Goal: Task Accomplishment & Management: Use online tool/utility

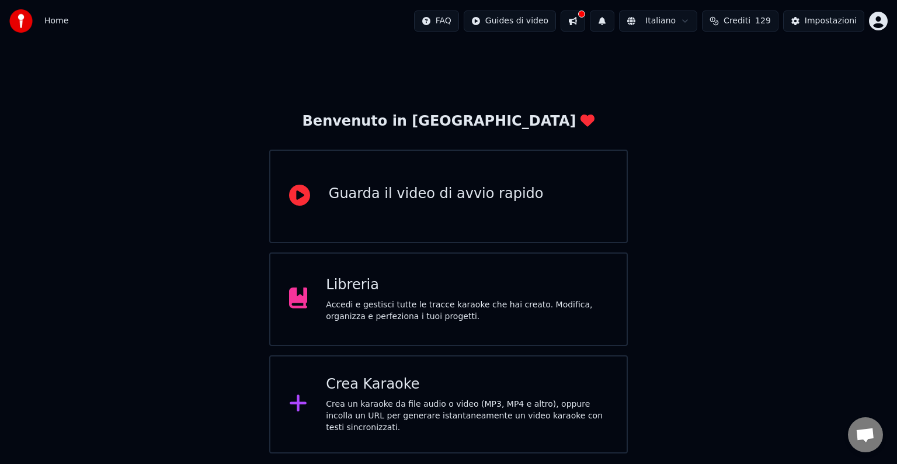
click at [441, 388] on div "Crea Karaoke" at bounding box center [467, 384] width 282 height 19
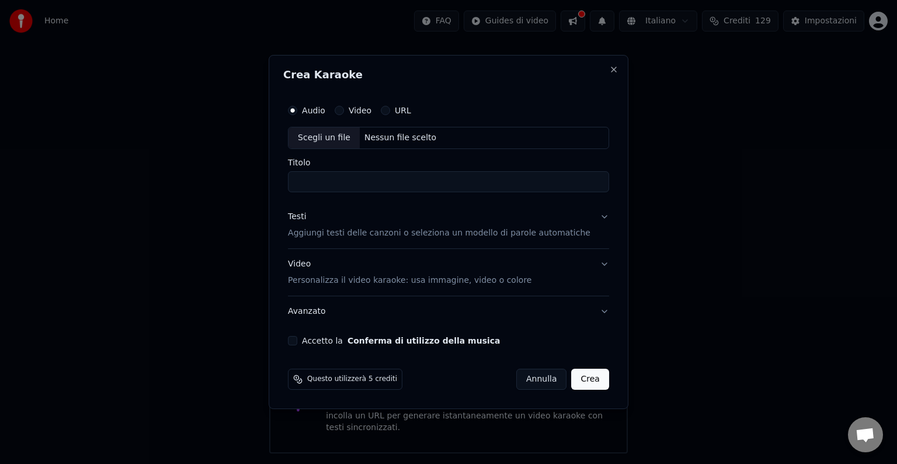
click at [346, 138] on div "Scegli un file" at bounding box center [324, 137] width 71 height 21
type input "**********"
click at [297, 337] on button "Accetto la Conferma di utilizzo della musica" at bounding box center [292, 340] width 9 height 9
click at [574, 376] on button "Crea" at bounding box center [590, 379] width 37 height 21
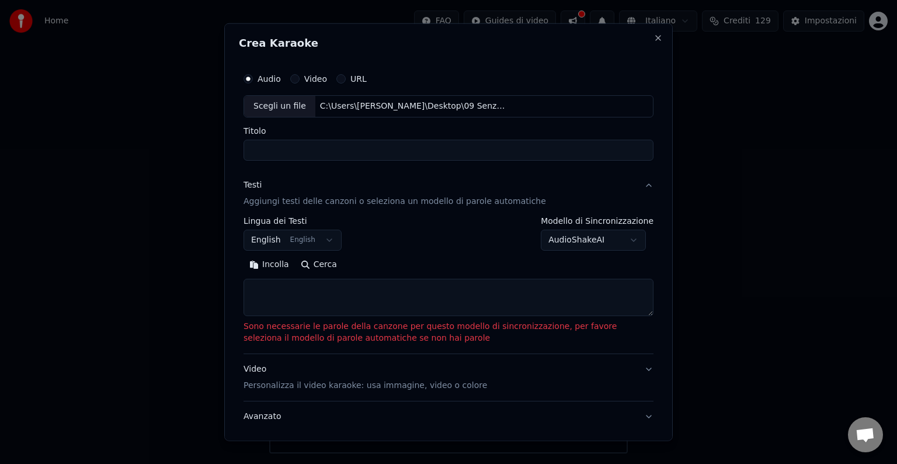
select select
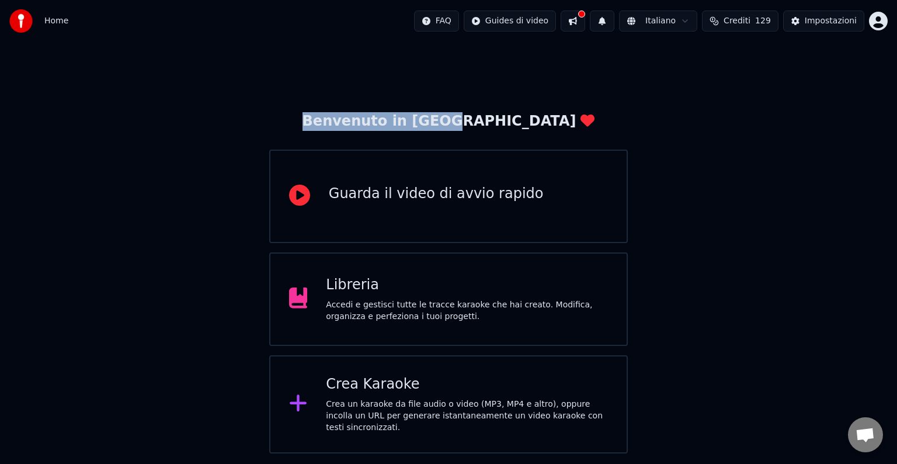
drag, startPoint x: 296, startPoint y: 13, endPoint x: 587, endPoint y: 61, distance: 295.0
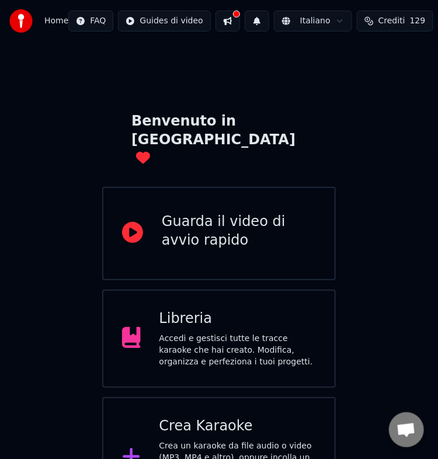
click at [203, 417] on div "Crea Karaoke Crea un karaoke da file audio o video (MP3, MP4 e altro), oppure i…" at bounding box center [238, 458] width 157 height 82
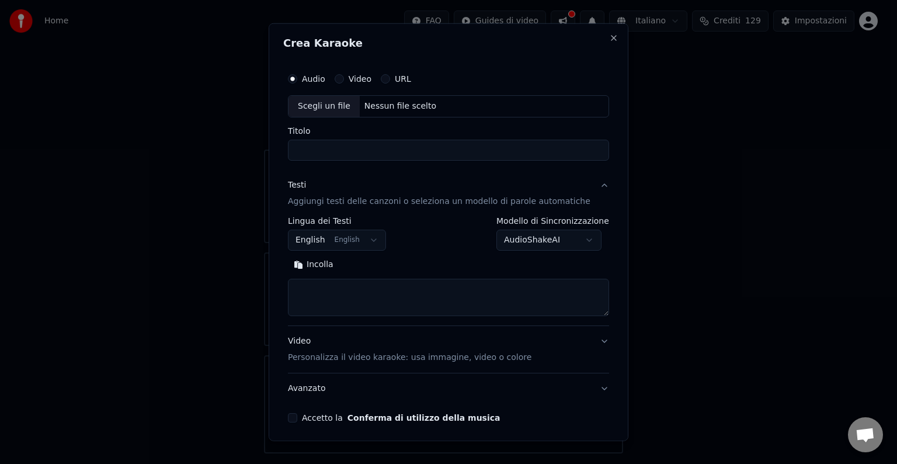
click at [310, 105] on div "Scegli un file" at bounding box center [324, 106] width 71 height 21
type input "**********"
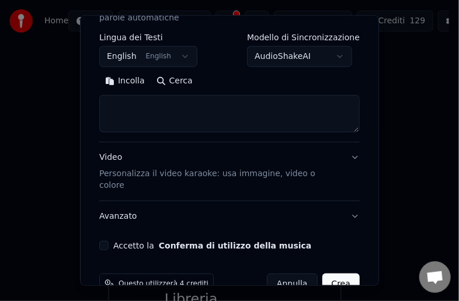
scroll to position [202, 0]
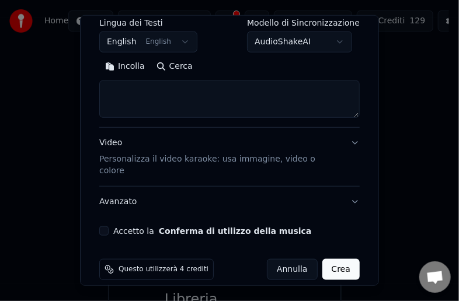
click at [106, 227] on button "Accetto la Conferma di utilizzo della musica" at bounding box center [103, 231] width 9 height 9
click at [336, 259] on button "Crea" at bounding box center [341, 269] width 37 height 21
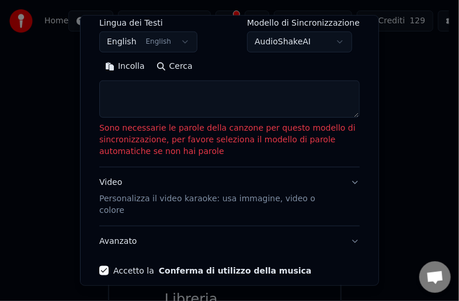
click at [124, 70] on button "Incolla" at bounding box center [124, 66] width 51 height 19
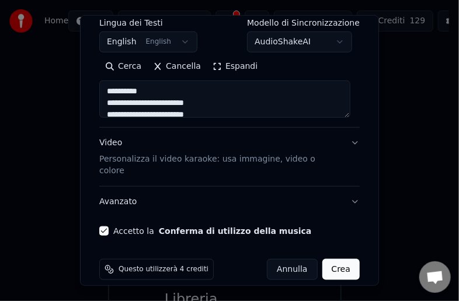
type textarea "**********"
click at [331, 259] on button "Crea" at bounding box center [341, 269] width 37 height 21
select select "**"
type textarea "**********"
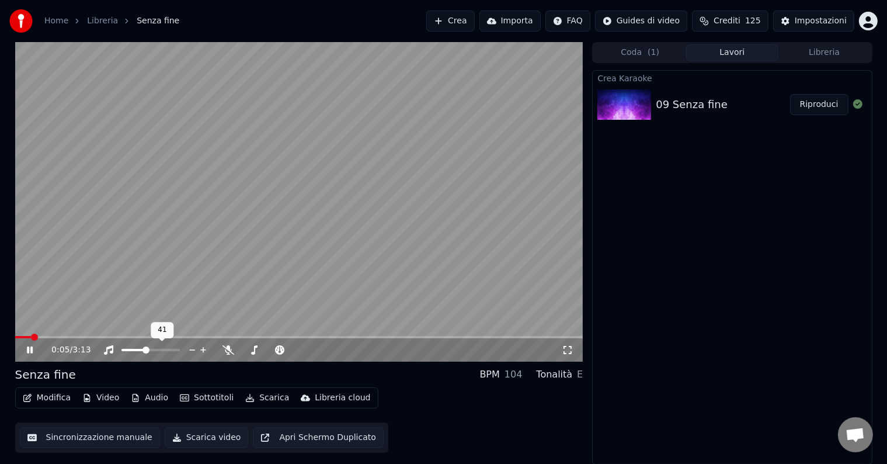
click at [145, 350] on span at bounding box center [146, 349] width 7 height 7
click at [219, 439] on button "Scarica video" at bounding box center [207, 437] width 84 height 21
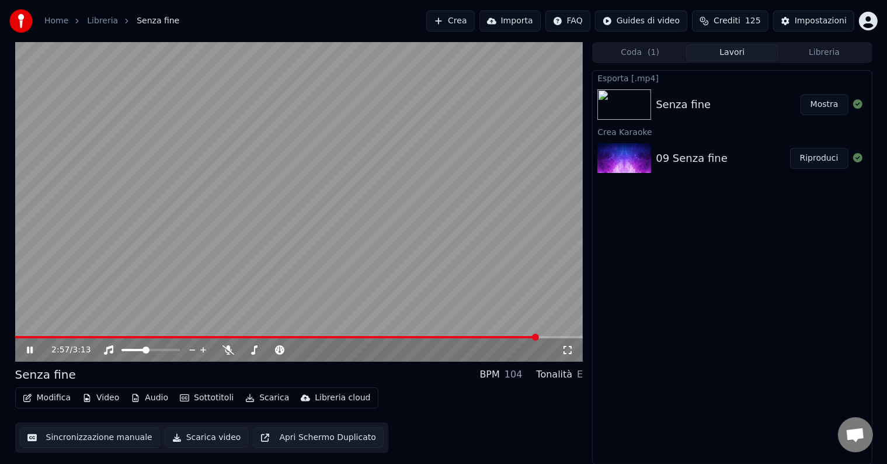
click at [327, 332] on video at bounding box center [299, 202] width 568 height 320
click at [325, 335] on video at bounding box center [299, 202] width 568 height 320
click at [531, 335] on video at bounding box center [299, 202] width 568 height 320
drag, startPoint x: 531, startPoint y: 335, endPoint x: 553, endPoint y: 333, distance: 21.7
click at [543, 336] on div "2:59 / 3:13" at bounding box center [299, 202] width 568 height 320
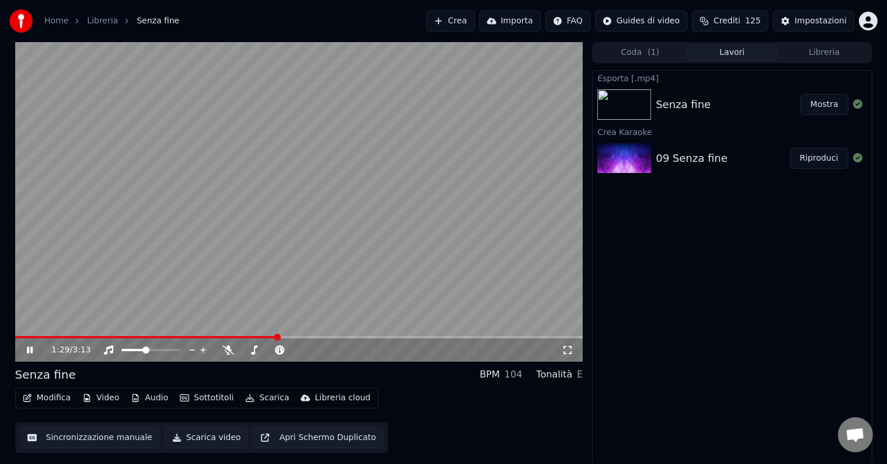
click at [281, 339] on span at bounding box center [277, 337] width 7 height 7
click at [29, 349] on icon at bounding box center [30, 349] width 6 height 7
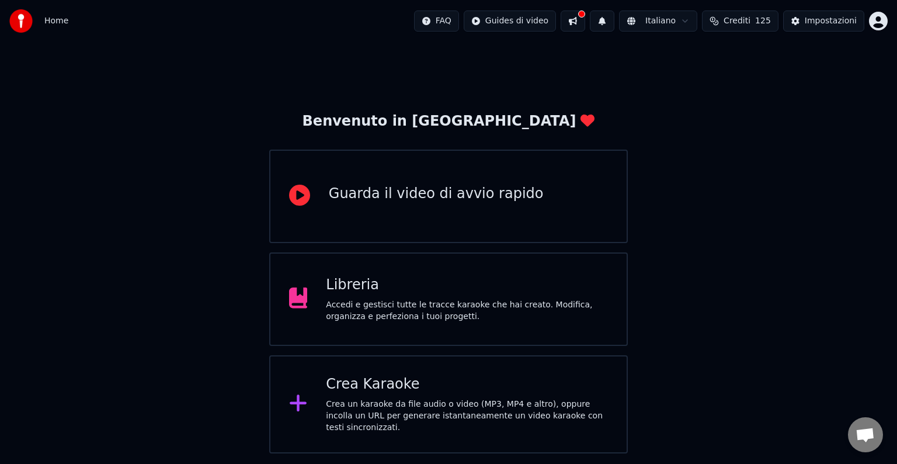
click at [444, 298] on div "Libreria Accedi e gestisci tutte le tracce karaoke che hai creato. Modifica, or…" at bounding box center [467, 299] width 282 height 47
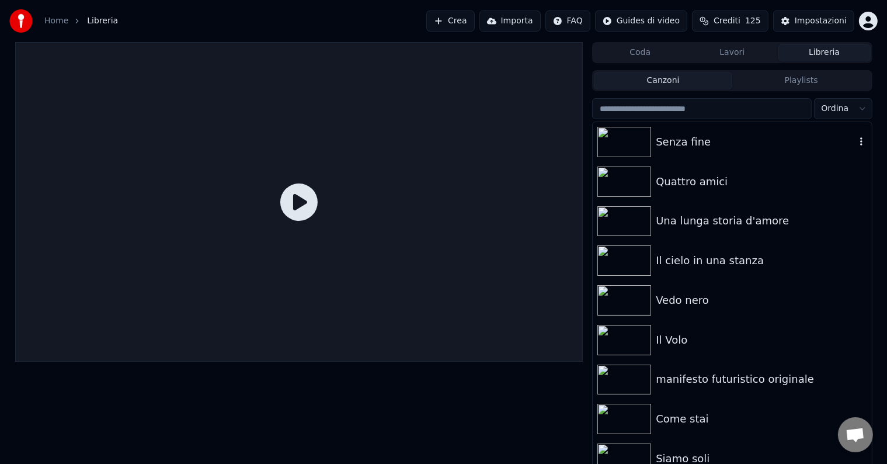
click at [627, 144] on img at bounding box center [625, 142] width 54 height 30
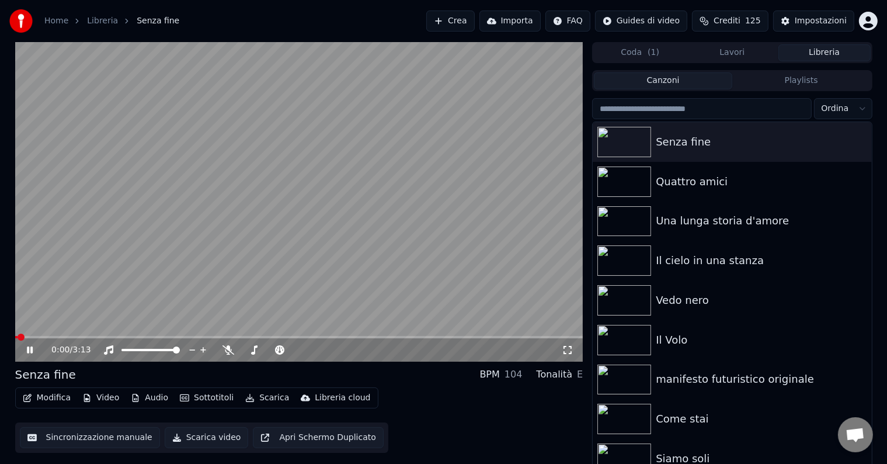
click at [68, 439] on button "Sincronizzazione manuale" at bounding box center [90, 437] width 140 height 21
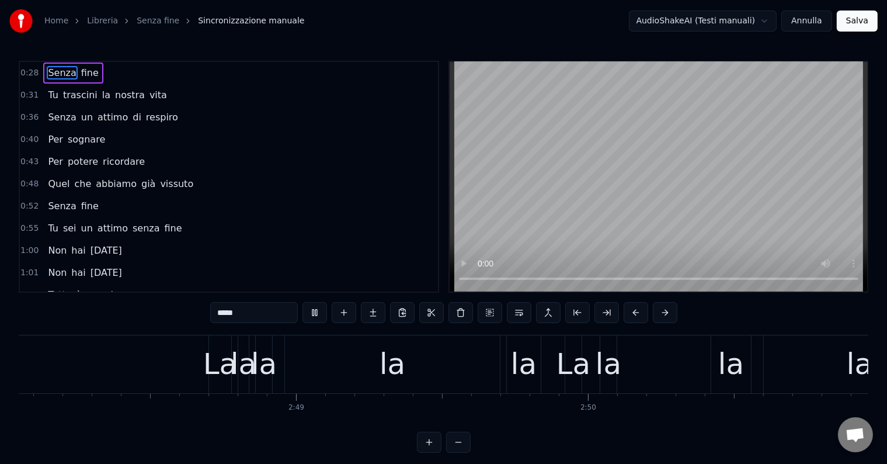
scroll to position [0, 49900]
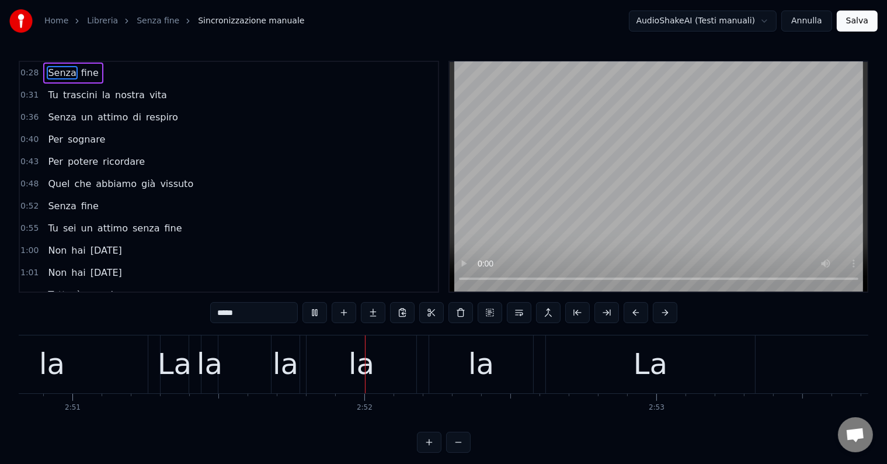
click at [812, 21] on button "Annulla" at bounding box center [807, 21] width 51 height 21
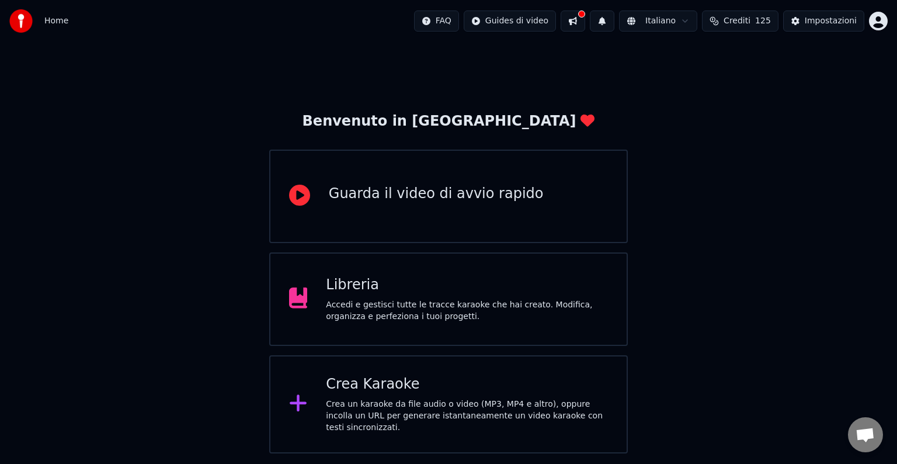
click at [497, 294] on div "Libreria" at bounding box center [467, 285] width 282 height 19
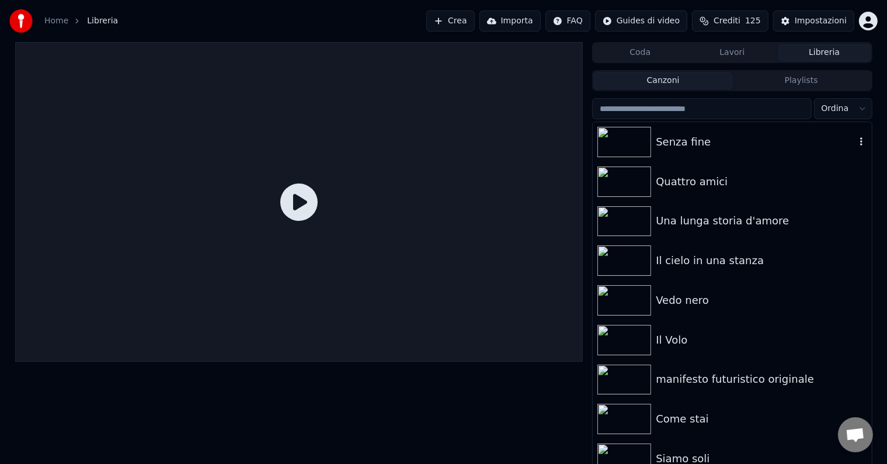
click at [650, 143] on img at bounding box center [625, 142] width 54 height 30
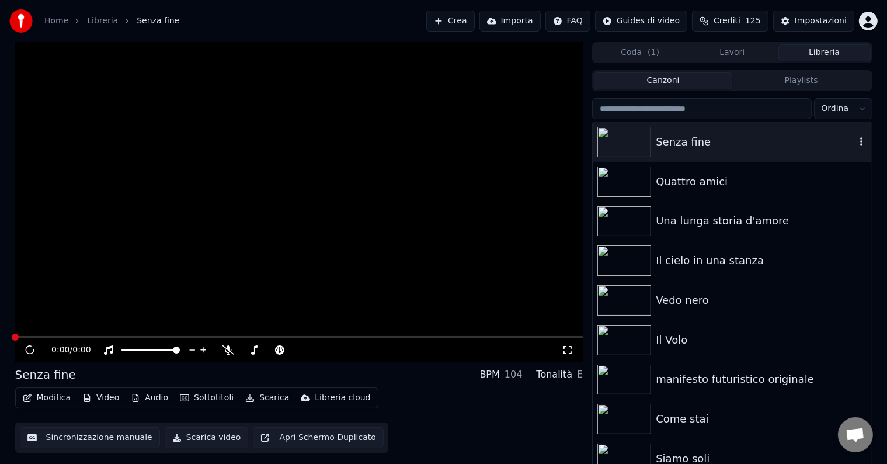
click at [650, 143] on img at bounding box center [625, 142] width 54 height 30
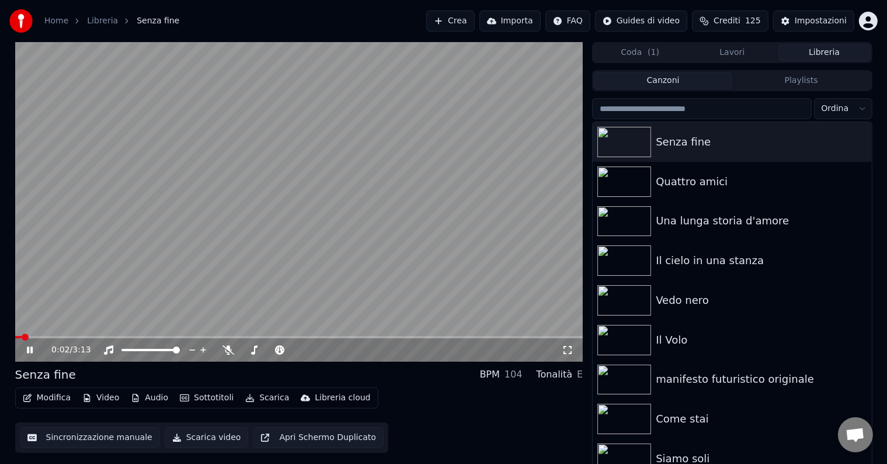
click at [124, 438] on button "Sincronizzazione manuale" at bounding box center [90, 437] width 140 height 21
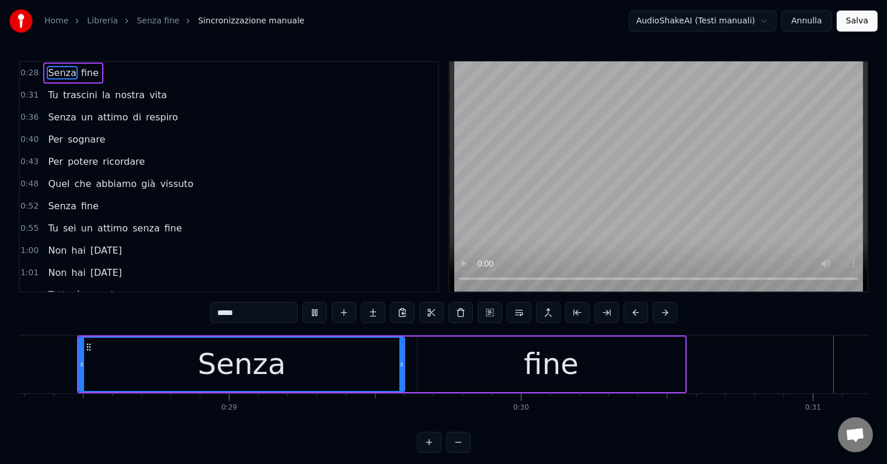
scroll to position [0, 9022]
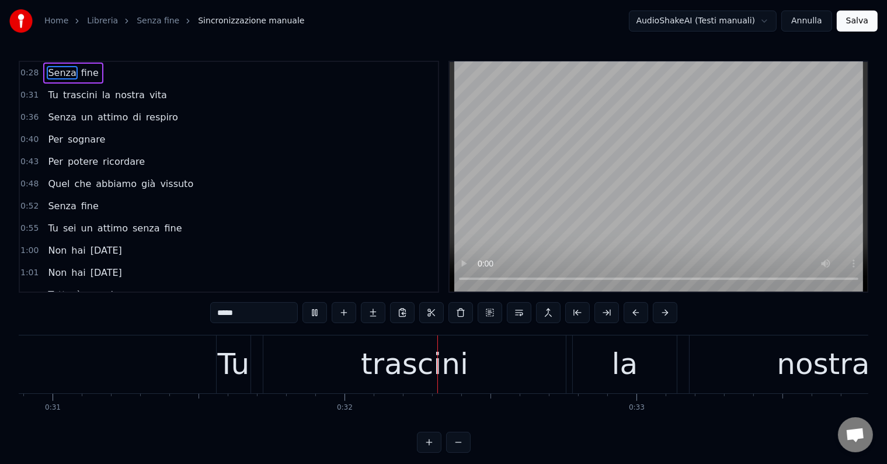
click at [814, 21] on button "Annulla" at bounding box center [807, 21] width 51 height 21
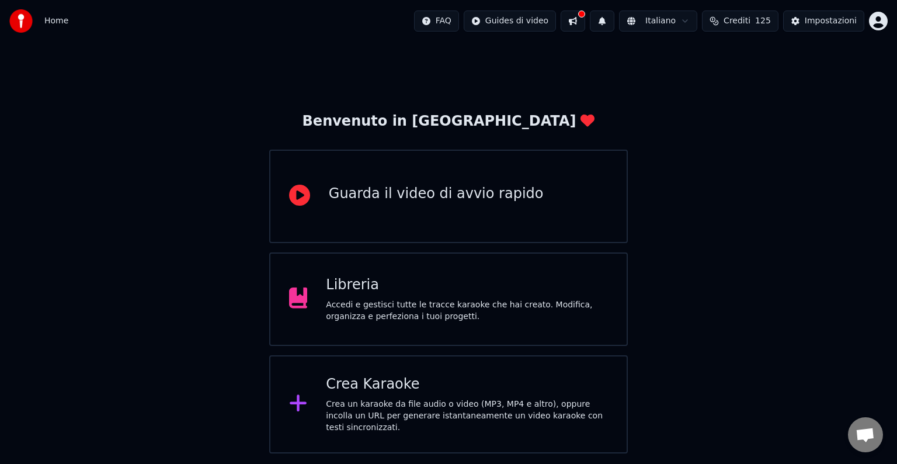
click at [496, 299] on div "Accedi e gestisci tutte le tracce karaoke che hai creato. Modifica, organizza e…" at bounding box center [467, 310] width 282 height 23
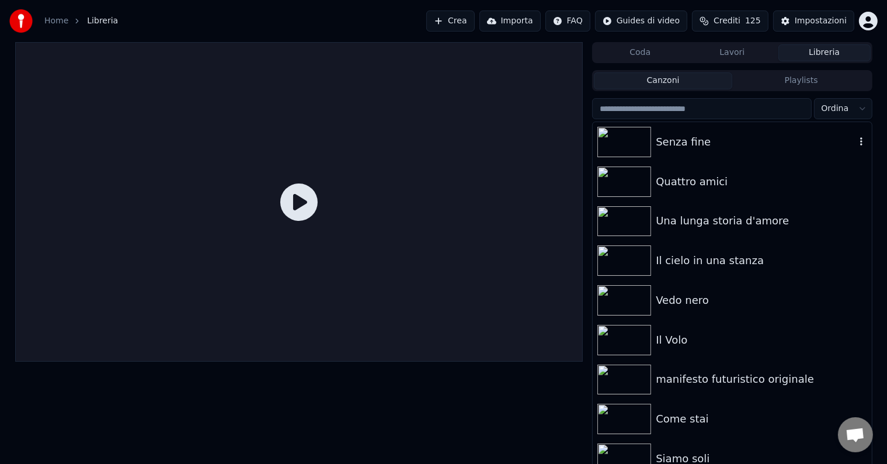
click at [621, 145] on img at bounding box center [625, 142] width 54 height 30
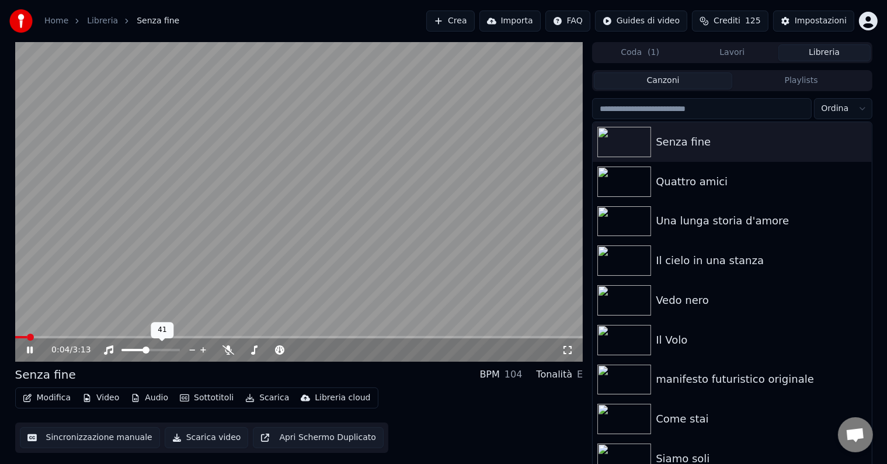
click at [145, 350] on span at bounding box center [134, 350] width 24 height 2
click at [82, 436] on button "Sincronizzazione manuale" at bounding box center [90, 437] width 140 height 21
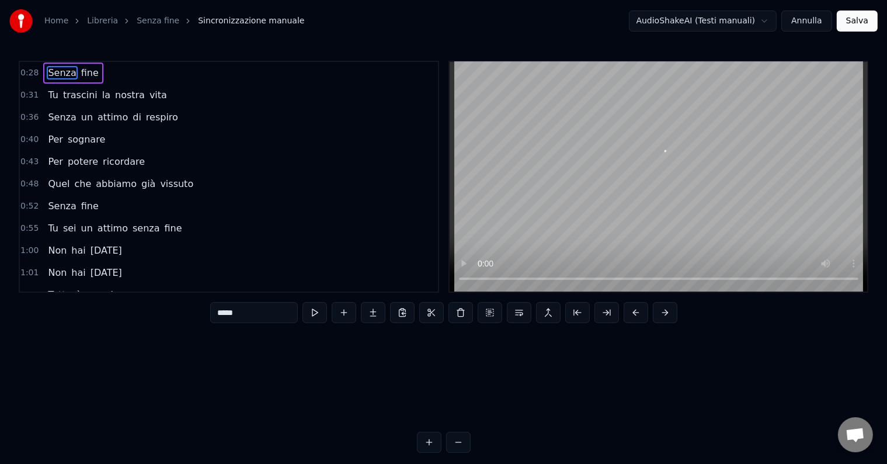
scroll to position [0, 8261]
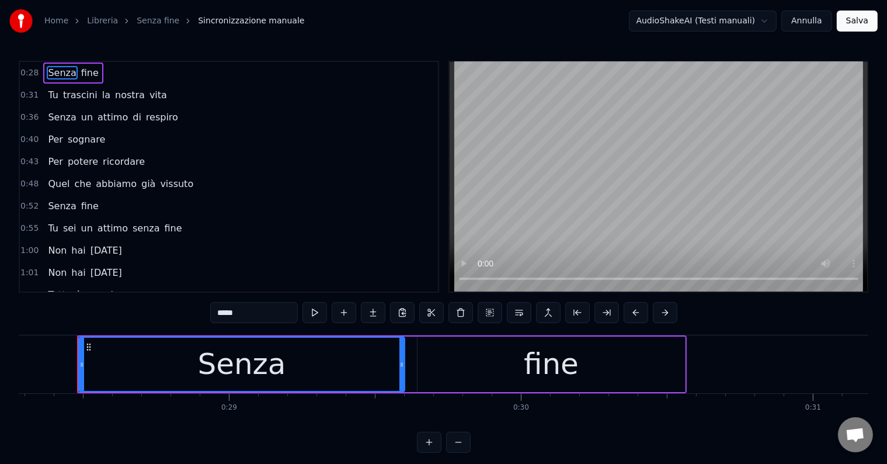
drag, startPoint x: 533, startPoint y: 366, endPoint x: 470, endPoint y: 364, distance: 63.1
click at [473, 365] on div "fine" at bounding box center [552, 365] width 268 height 56
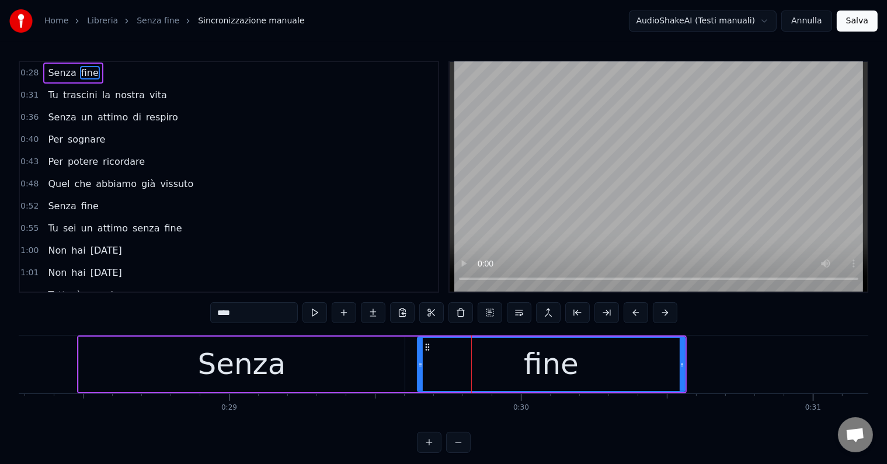
drag, startPoint x: 457, startPoint y: 369, endPoint x: 578, endPoint y: 369, distance: 120.9
click at [577, 369] on div "fine" at bounding box center [551, 364] width 266 height 53
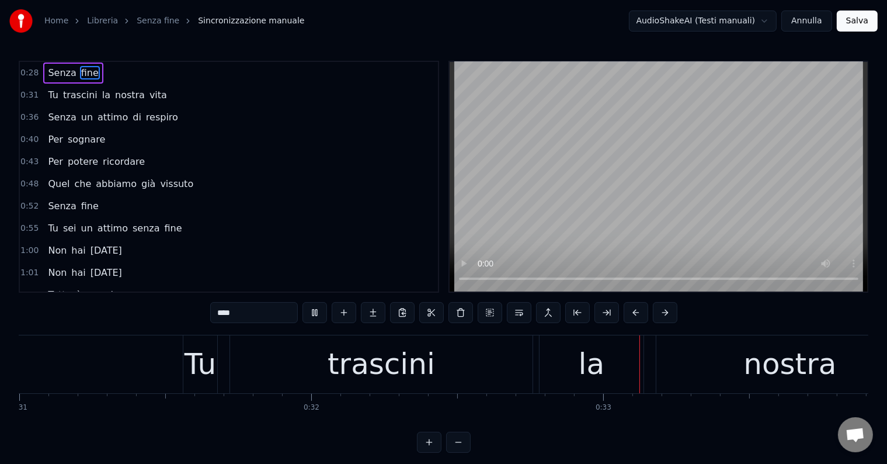
drag, startPoint x: 596, startPoint y: 368, endPoint x: 575, endPoint y: 365, distance: 20.7
click at [575, 365] on div "la" at bounding box center [592, 364] width 104 height 58
type input "**"
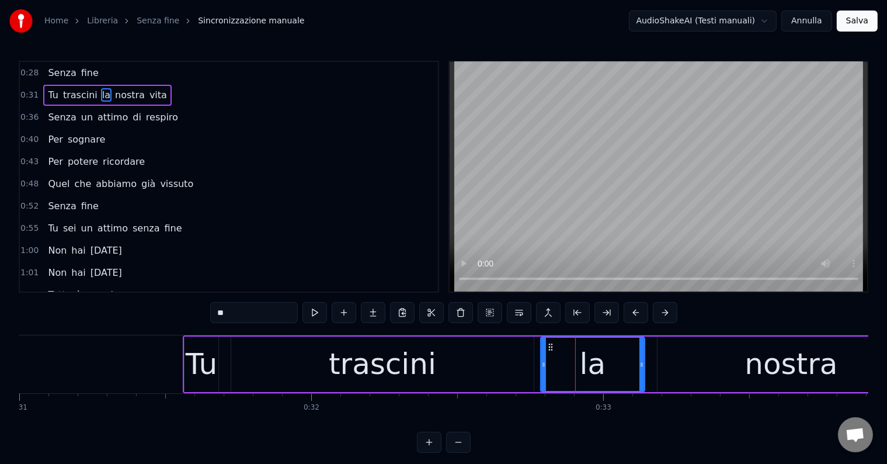
drag, startPoint x: 647, startPoint y: 367, endPoint x: 560, endPoint y: 360, distance: 87.9
click at [560, 360] on div "Tu trascini la nostra vita" at bounding box center [736, 364] width 1107 height 58
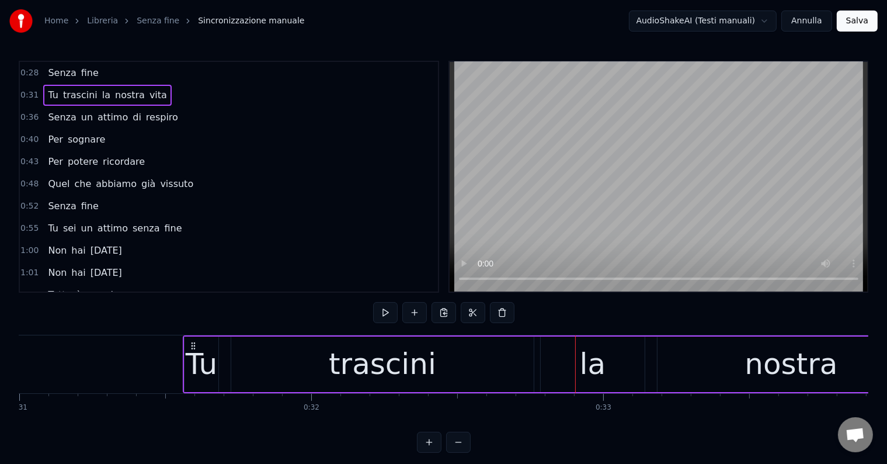
drag, startPoint x: 528, startPoint y: 360, endPoint x: 451, endPoint y: 353, distance: 77.4
click at [451, 353] on div "Tu trascini la nostra vita" at bounding box center [736, 364] width 1107 height 58
drag, startPoint x: 445, startPoint y: 354, endPoint x: 439, endPoint y: 355, distance: 5.9
click at [439, 355] on div "trascini" at bounding box center [382, 365] width 303 height 56
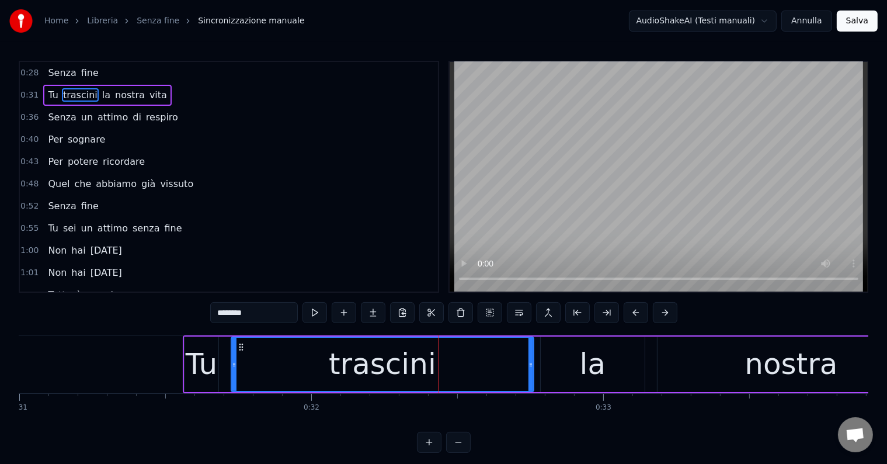
drag, startPoint x: 434, startPoint y: 355, endPoint x: 386, endPoint y: 346, distance: 48.1
click at [418, 353] on div "trascini" at bounding box center [382, 364] width 301 height 53
drag, startPoint x: 386, startPoint y: 346, endPoint x: 369, endPoint y: 345, distance: 17.5
click at [369, 345] on div "trascini" at bounding box center [383, 364] width 108 height 44
click at [370, 315] on button at bounding box center [373, 312] width 25 height 21
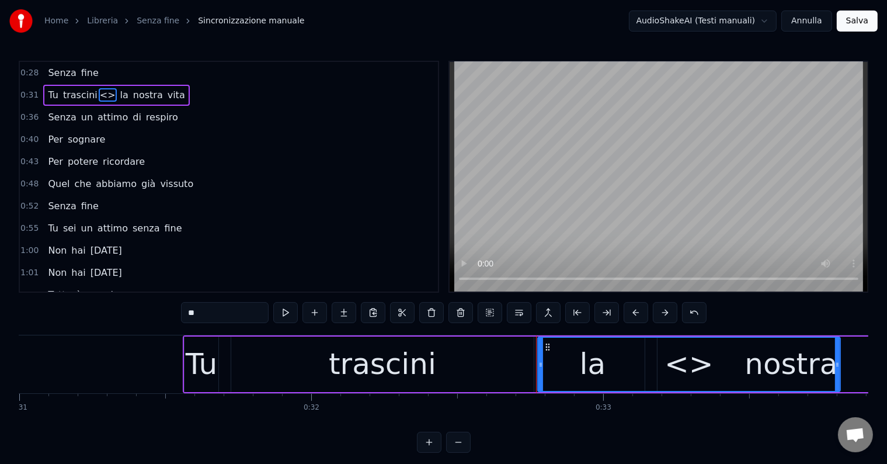
click at [370, 315] on button at bounding box center [373, 312] width 25 height 21
click at [370, 315] on button at bounding box center [358, 312] width 25 height 21
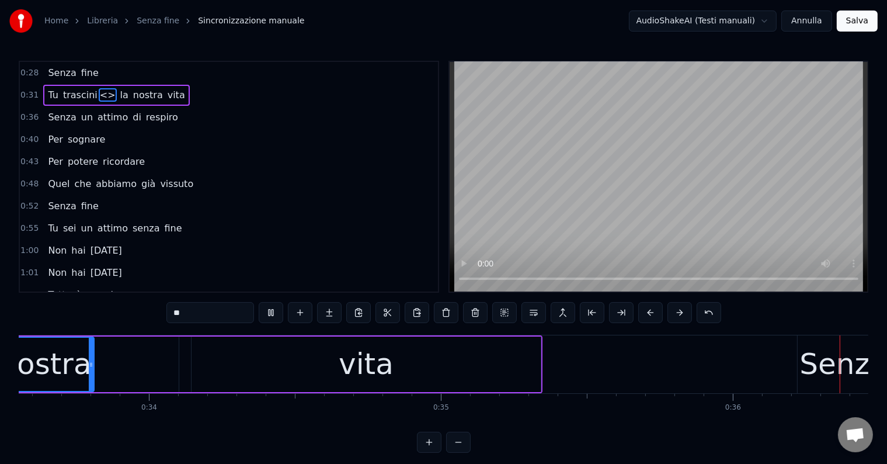
scroll to position [0, 10577]
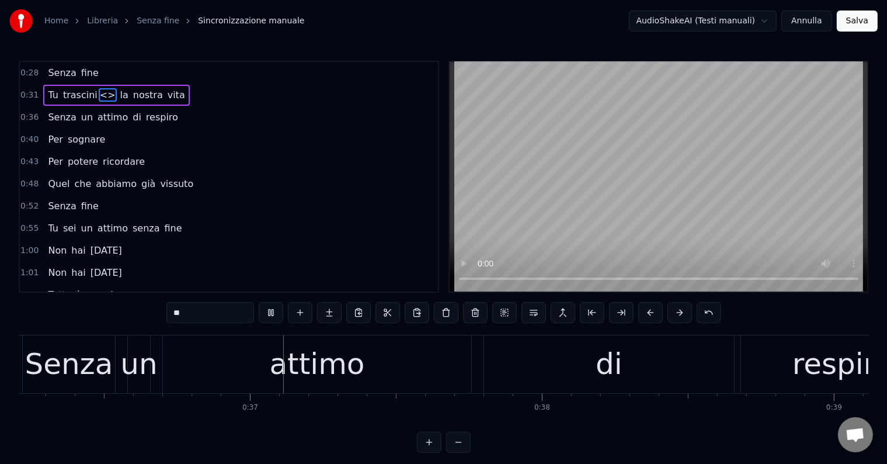
click at [851, 19] on button "Salva" at bounding box center [857, 21] width 41 height 21
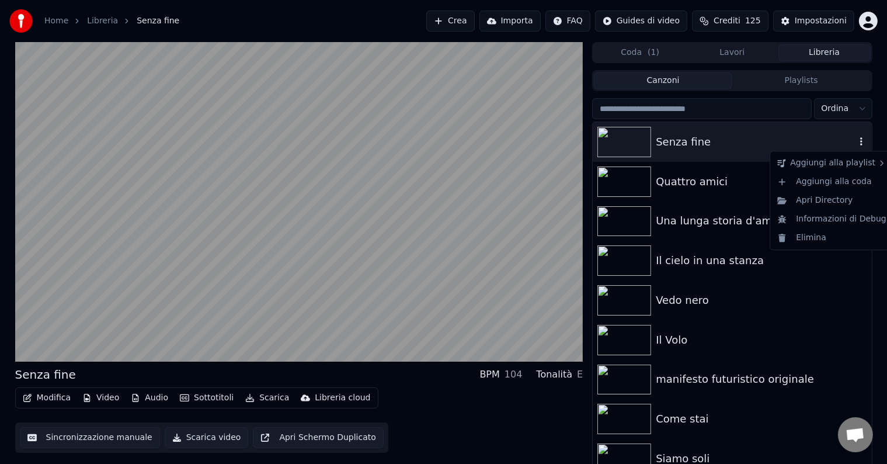
click at [856, 141] on icon "button" at bounding box center [862, 141] width 12 height 9
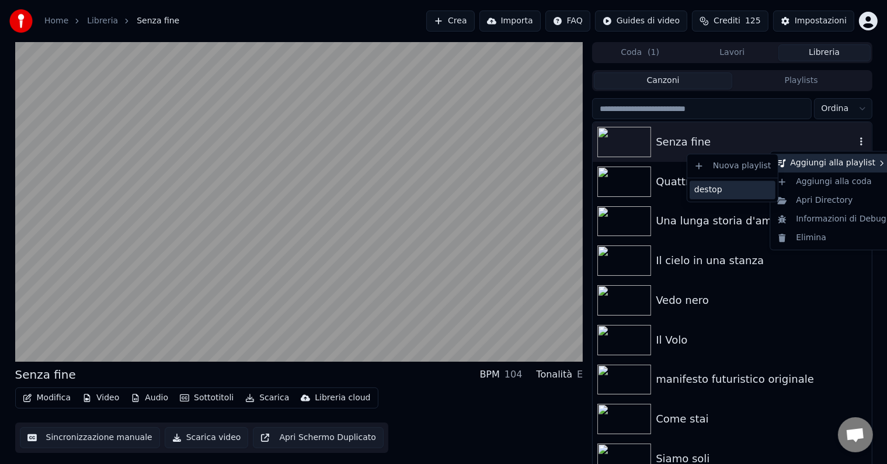
click at [748, 189] on div "destop" at bounding box center [733, 190] width 86 height 19
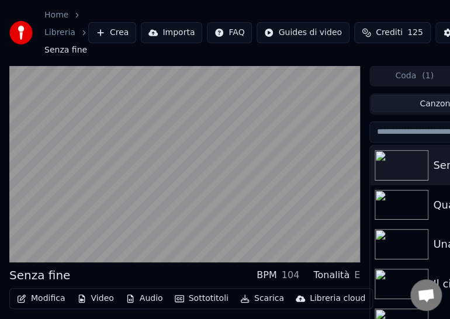
click at [402, 158] on img at bounding box center [402, 165] width 54 height 30
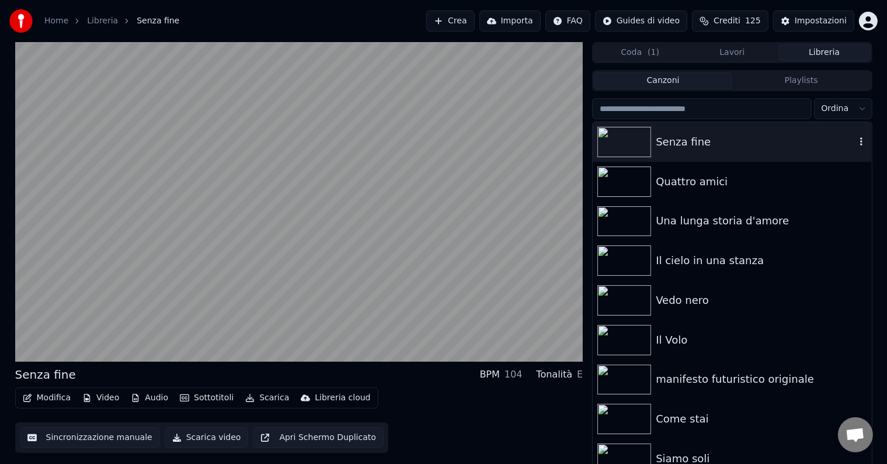
click at [647, 150] on img at bounding box center [625, 142] width 54 height 30
click at [643, 179] on img at bounding box center [625, 182] width 54 height 30
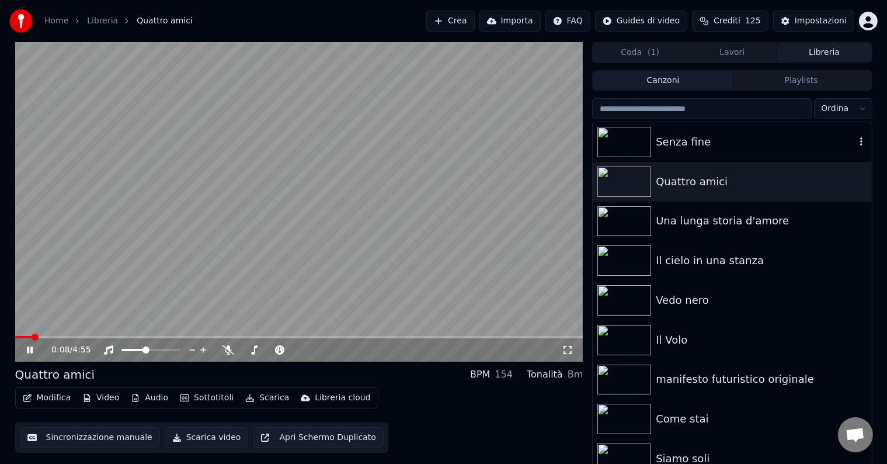
click at [623, 138] on img at bounding box center [625, 142] width 54 height 30
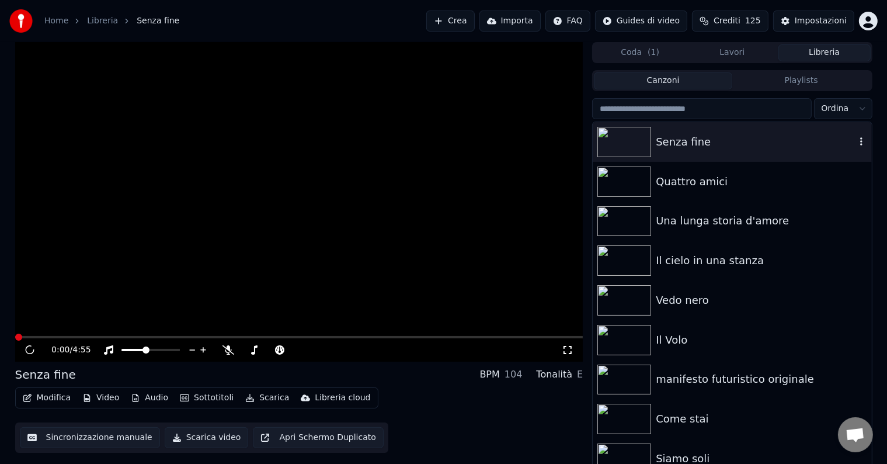
click at [623, 138] on img at bounding box center [625, 142] width 54 height 30
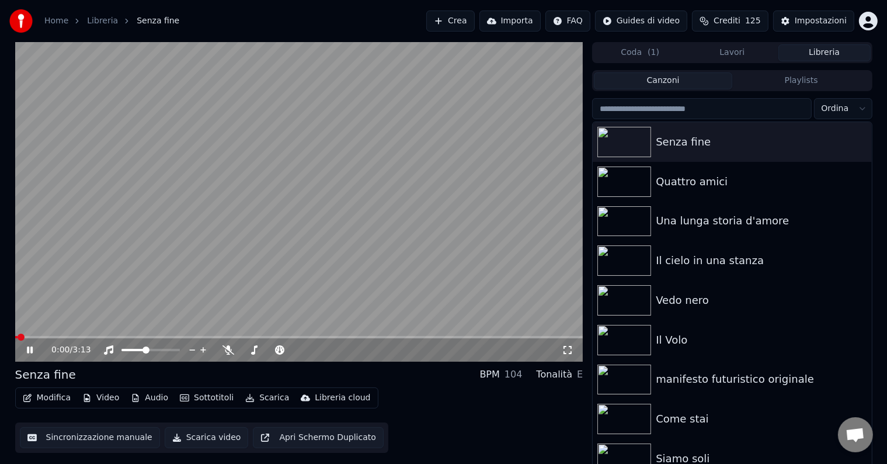
click at [58, 439] on button "Sincronizzazione manuale" at bounding box center [90, 437] width 140 height 21
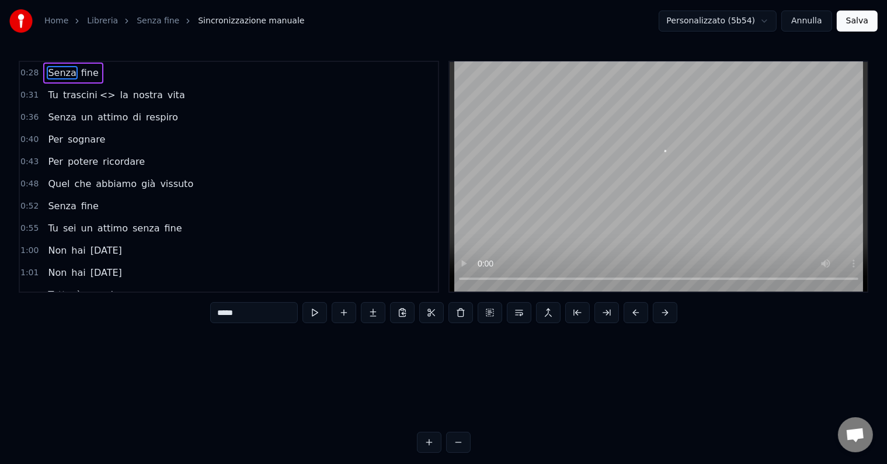
scroll to position [0, 8261]
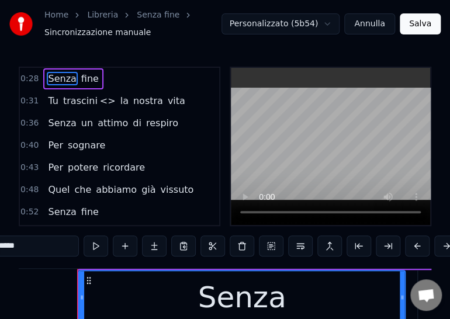
click at [417, 23] on button "Salva" at bounding box center [420, 23] width 41 height 21
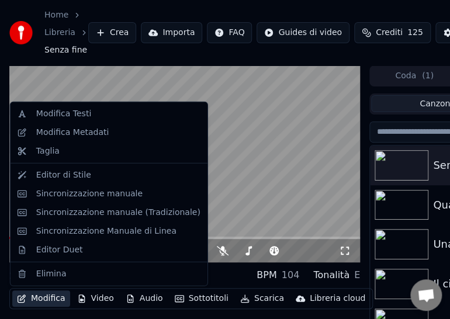
click at [56, 297] on button "Modifica" at bounding box center [41, 298] width 58 height 16
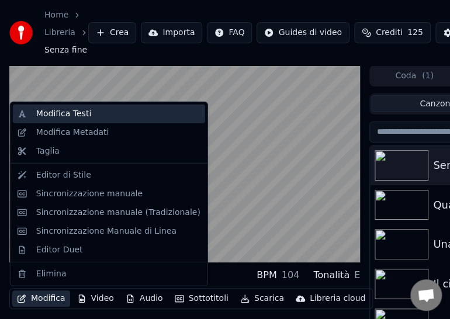
click at [90, 115] on div "Modifica Testi" at bounding box center [118, 114] width 164 height 12
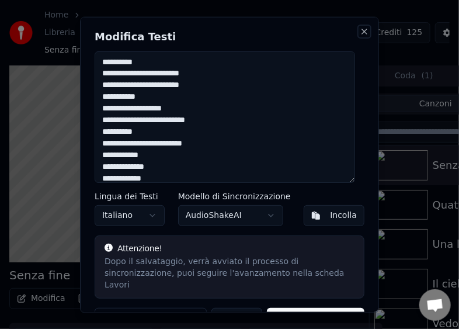
click at [360, 30] on button "Close" at bounding box center [364, 30] width 9 height 9
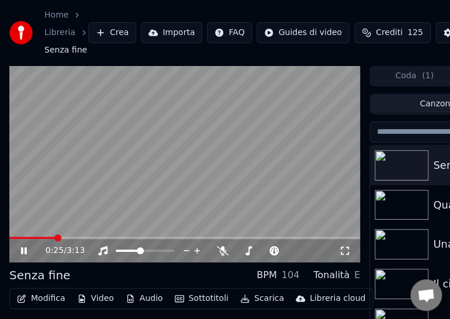
click at [55, 299] on button "Modifica" at bounding box center [41, 298] width 58 height 16
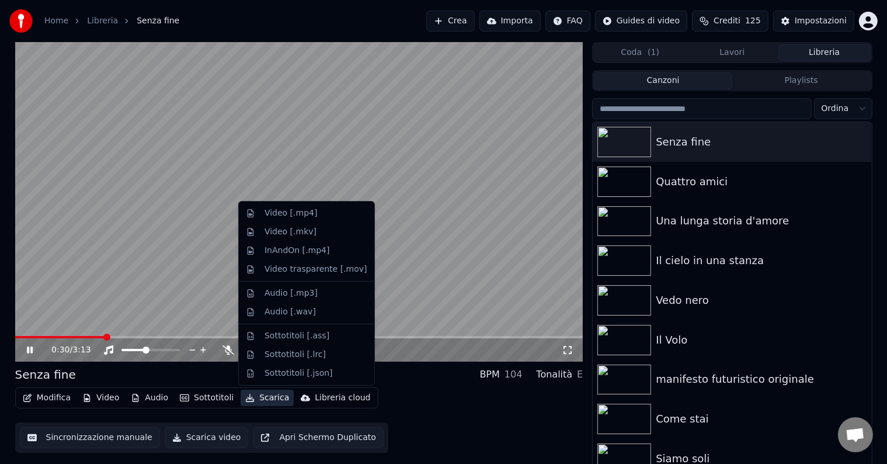
click at [77, 438] on button "Sincronizzazione manuale" at bounding box center [90, 437] width 140 height 21
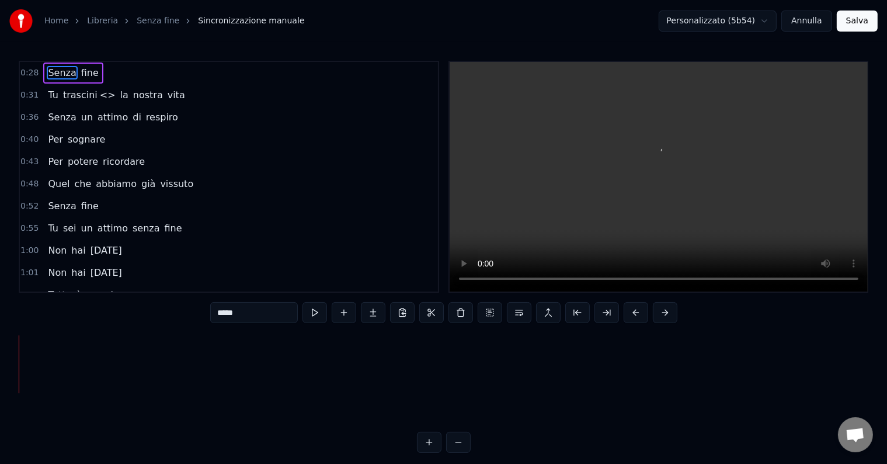
scroll to position [0, 8261]
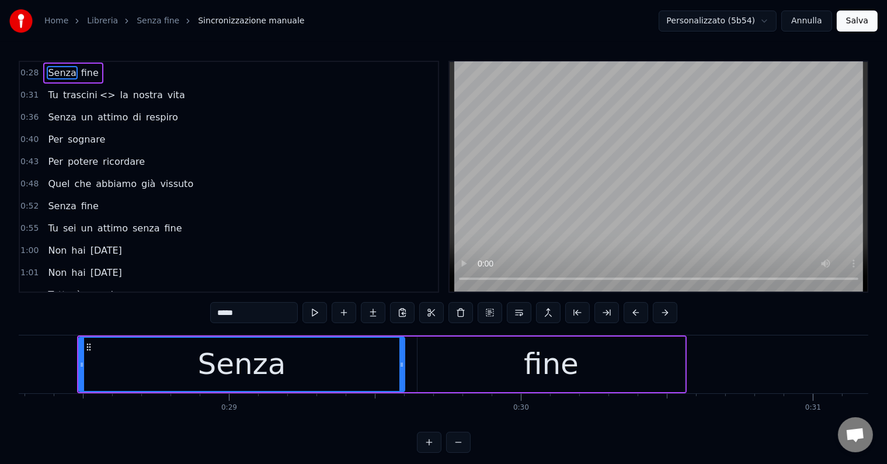
click at [853, 18] on button "Salva" at bounding box center [857, 21] width 41 height 21
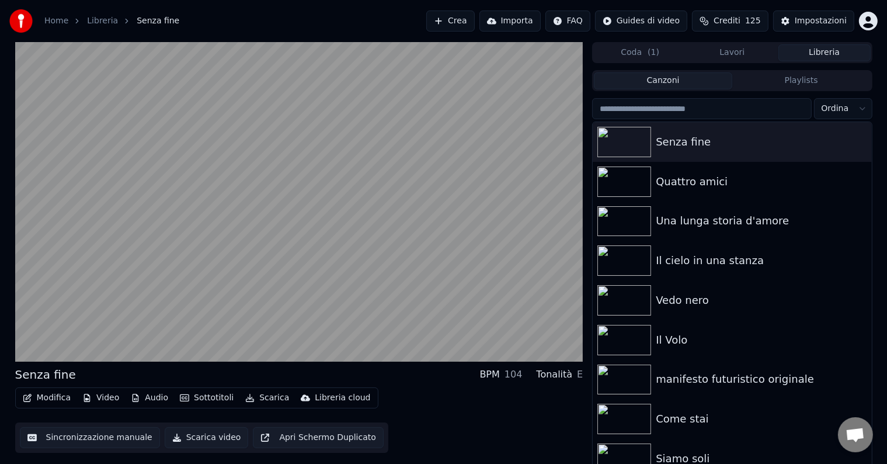
click at [528, 22] on button "Importa" at bounding box center [510, 21] width 61 height 21
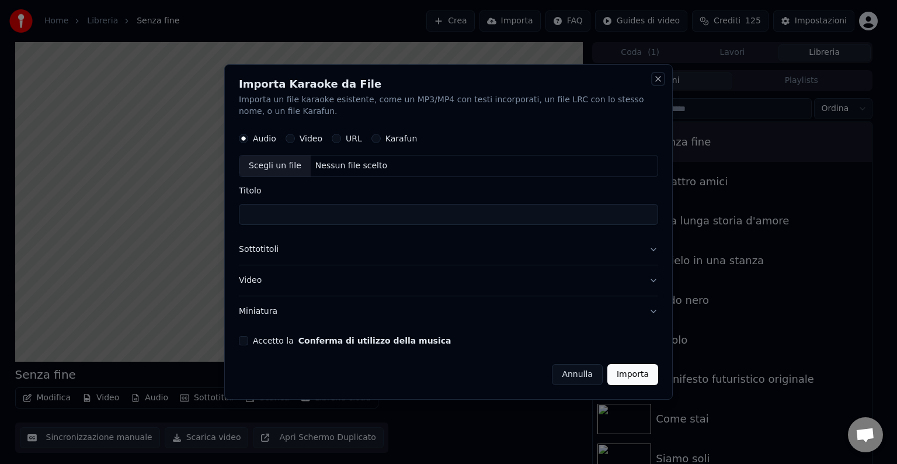
click at [659, 82] on button "Close" at bounding box center [658, 78] width 9 height 9
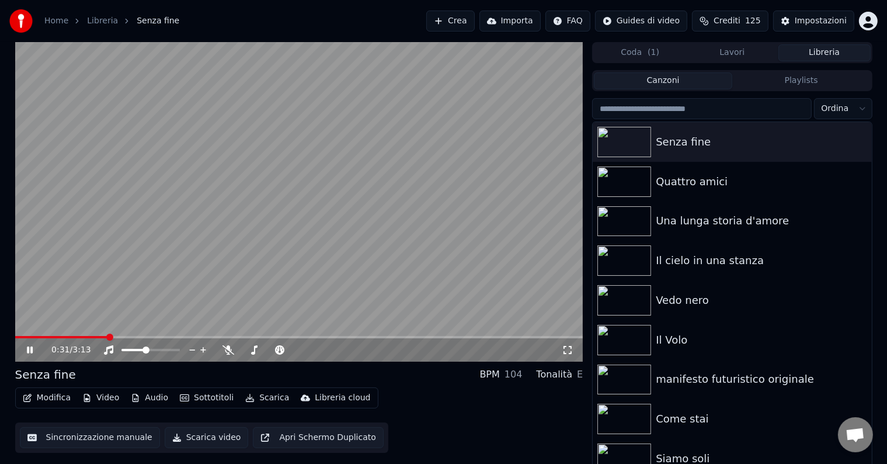
scroll to position [5, 0]
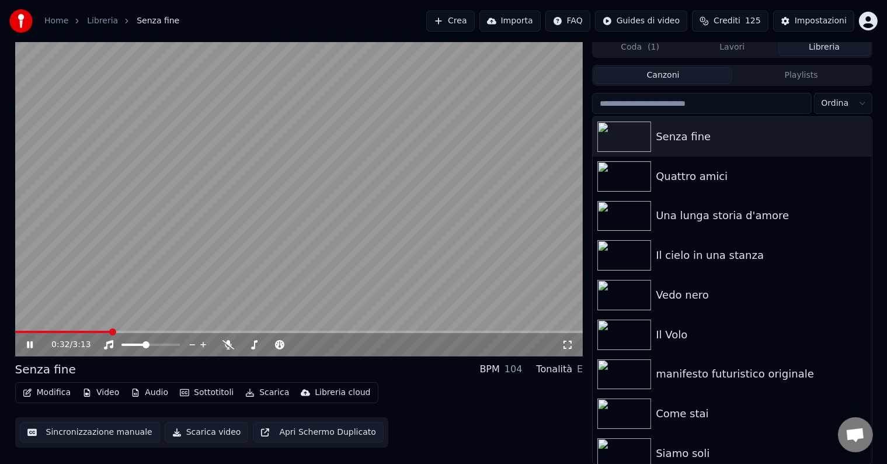
click at [96, 435] on button "Sincronizzazione manuale" at bounding box center [90, 432] width 140 height 21
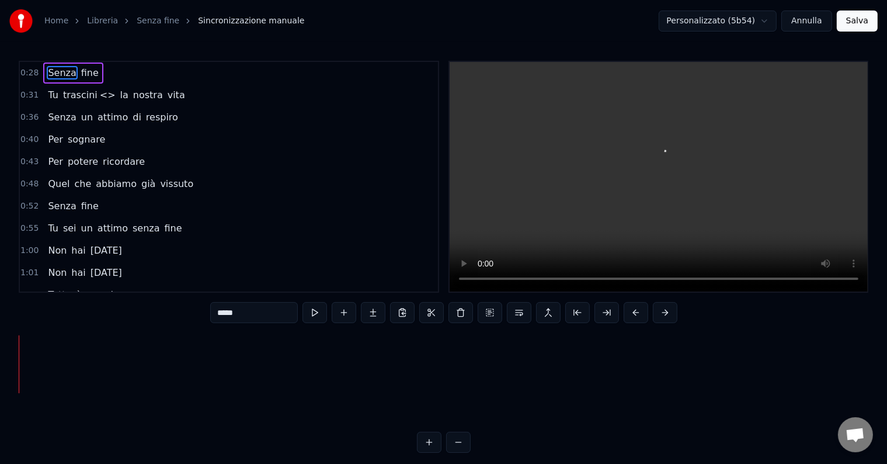
scroll to position [0, 8261]
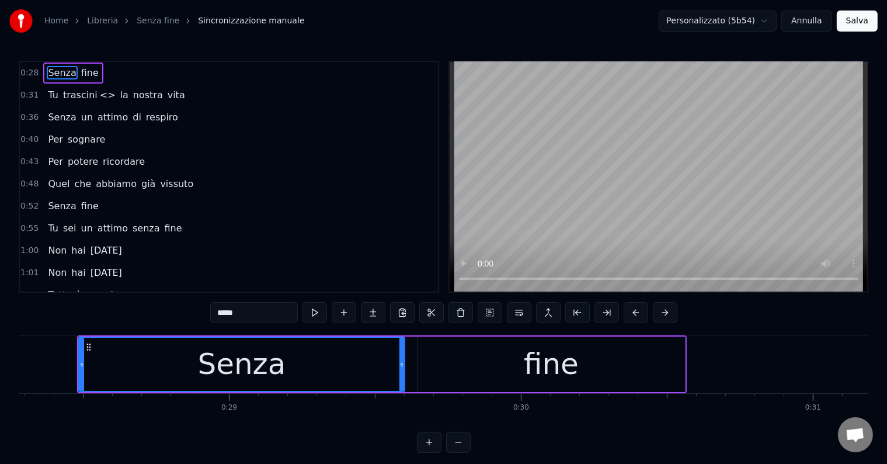
click at [815, 21] on button "Annulla" at bounding box center [807, 21] width 51 height 21
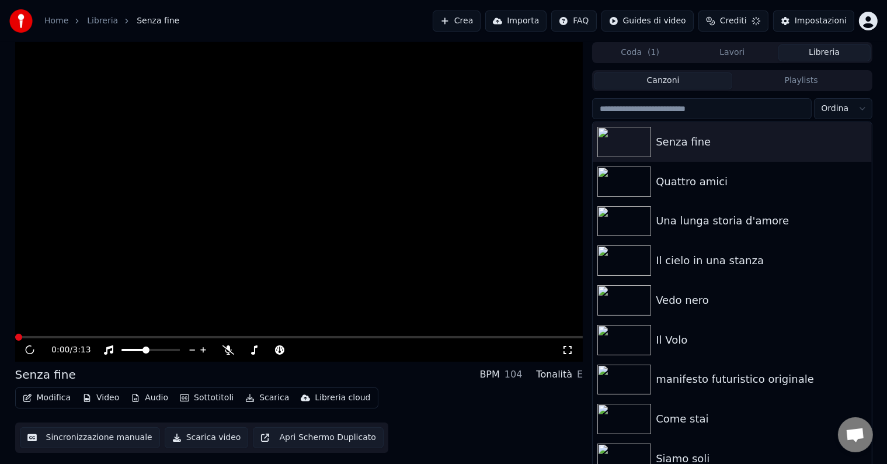
scroll to position [5, 0]
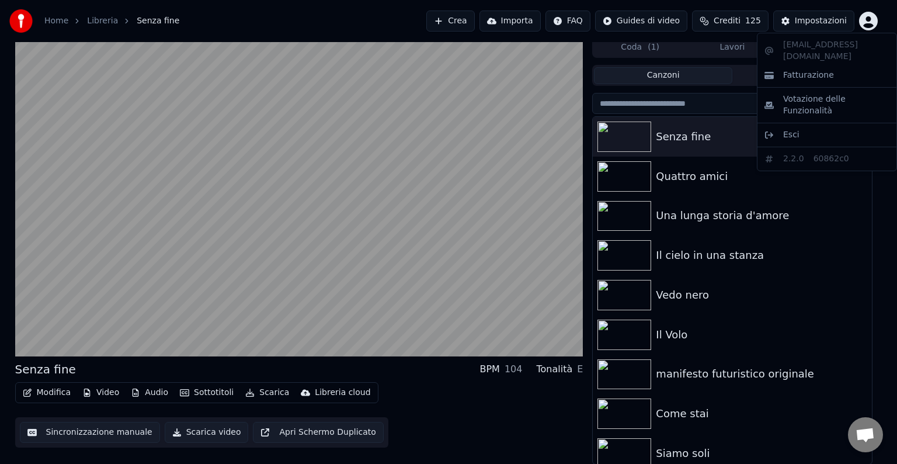
click at [866, 21] on html "Home Libreria Senza fine Crea Importa FAQ Guides di video Crediti 125 Impostazi…" at bounding box center [448, 227] width 897 height 464
click at [823, 19] on html "Home Libreria Senza fine Crea Importa FAQ Guides di video Crediti 125 Impostazi…" at bounding box center [448, 227] width 897 height 464
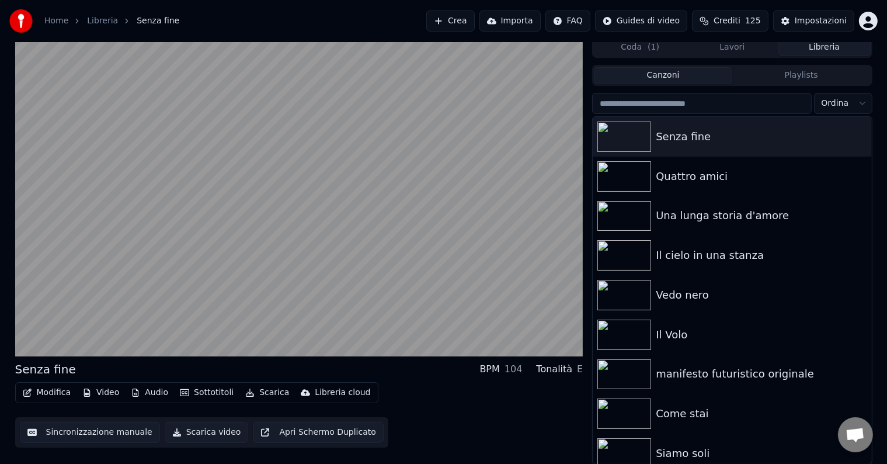
click at [838, 48] on button "Libreria" at bounding box center [825, 47] width 92 height 17
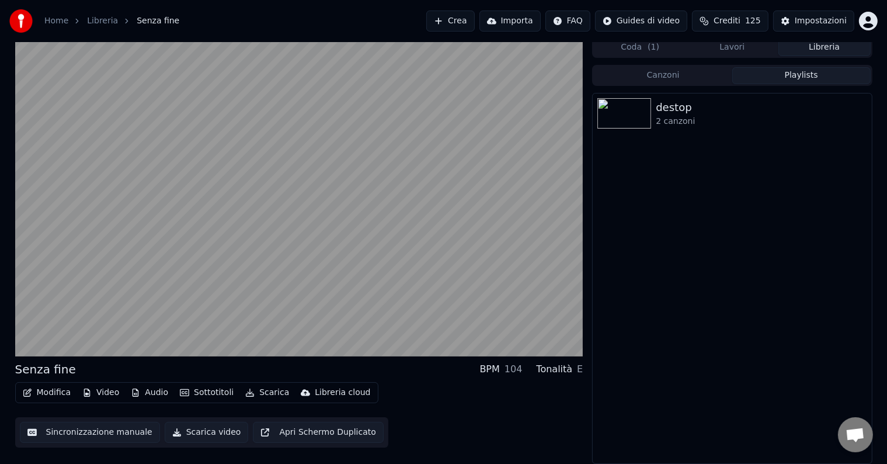
click at [823, 79] on button "Playlists" at bounding box center [802, 75] width 138 height 17
click at [644, 119] on img at bounding box center [625, 113] width 54 height 30
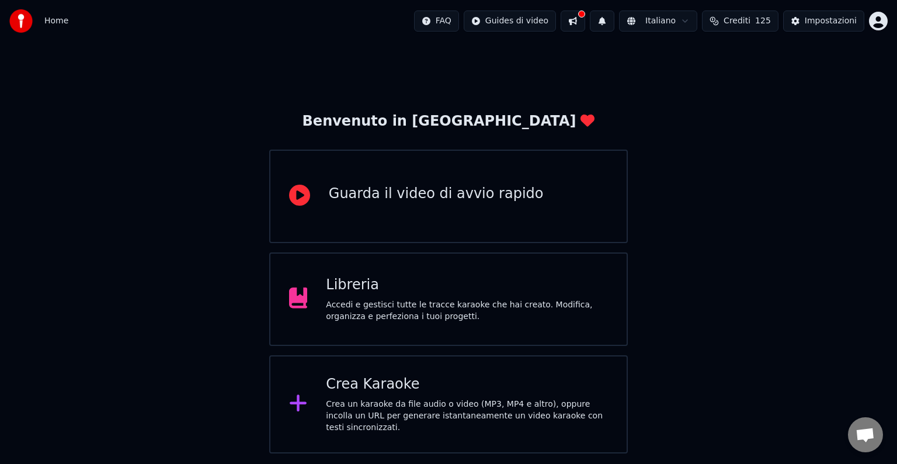
click at [494, 308] on div "Accedi e gestisci tutte le tracce karaoke che hai creato. Modifica, organizza e…" at bounding box center [467, 310] width 282 height 23
click at [482, 295] on div "Libreria Accedi e gestisci tutte le tracce karaoke che hai creato. Modifica, or…" at bounding box center [467, 299] width 282 height 47
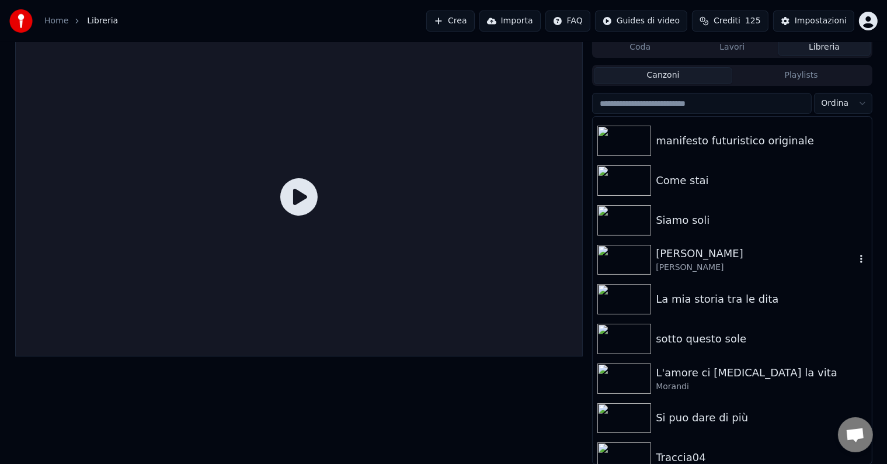
scroll to position [248, 0]
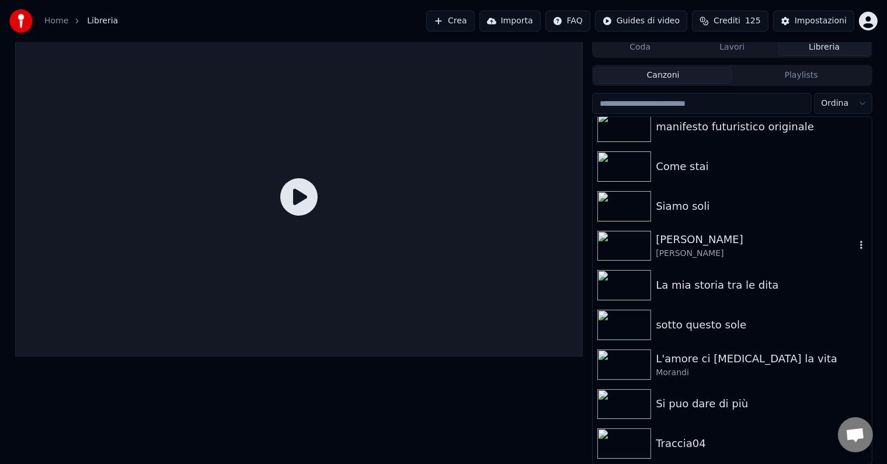
click at [636, 238] on img at bounding box center [625, 246] width 54 height 30
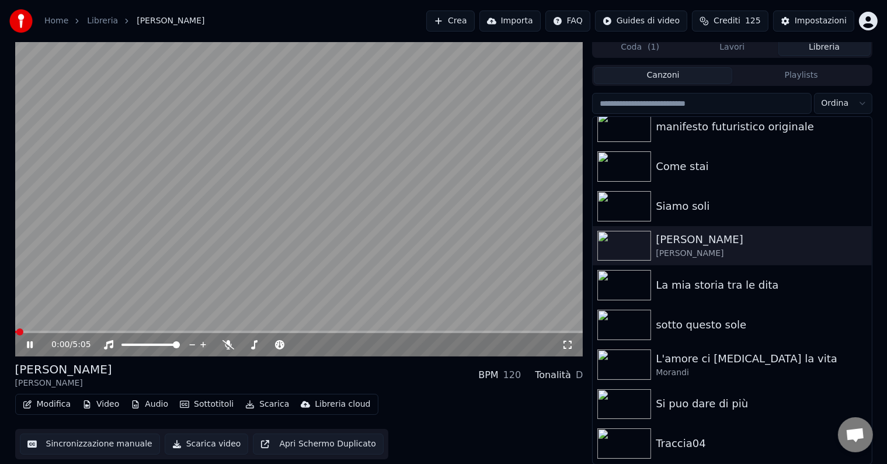
click at [128, 447] on button "Sincronizzazione manuale" at bounding box center [90, 444] width 140 height 21
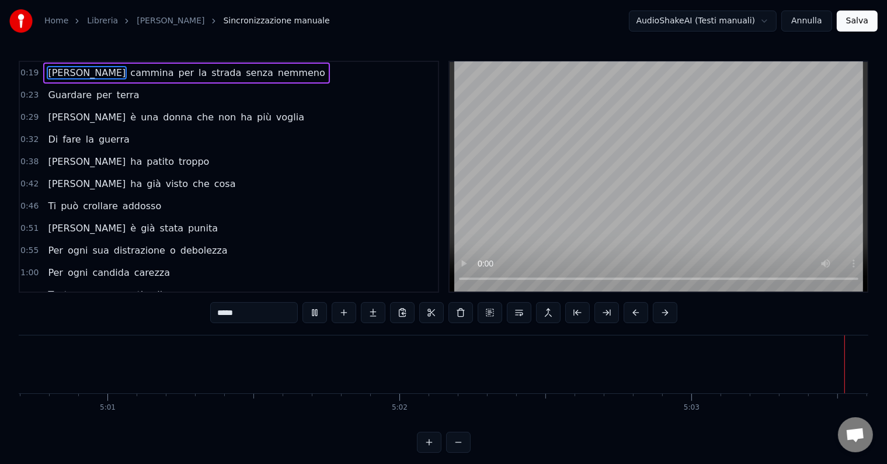
scroll to position [0, 88473]
